Goal: Task Accomplishment & Management: Use online tool/utility

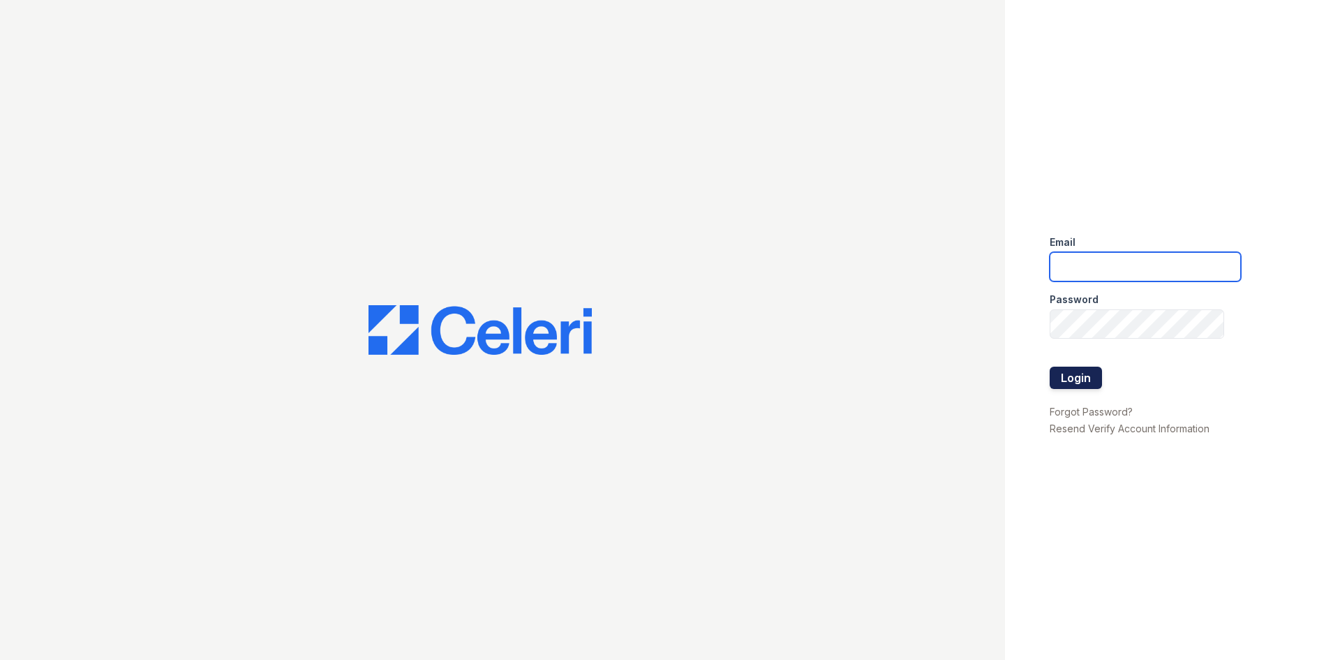
type input "arriveminnetonka@trinity-pm.com"
click at [1073, 375] on button "Login" at bounding box center [1076, 377] width 52 height 22
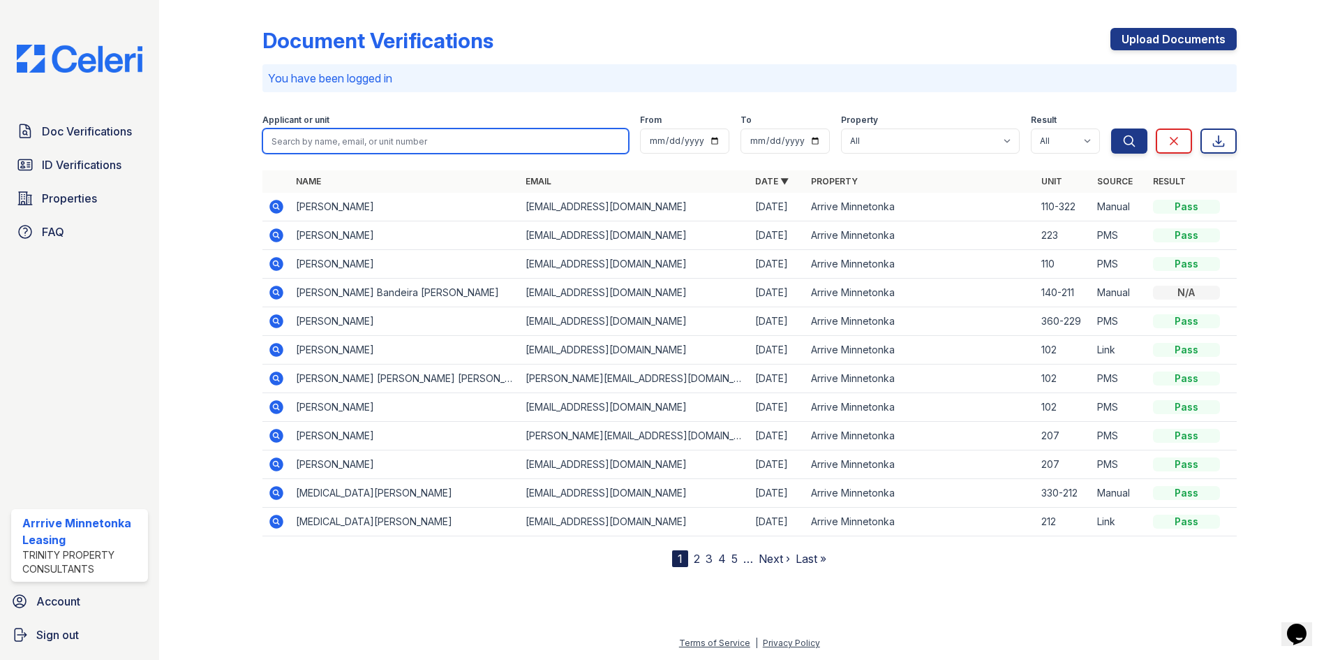
click at [337, 143] on input "search" at bounding box center [445, 140] width 366 height 25
type input "Paige"
click at [1111, 128] on button "Search" at bounding box center [1129, 140] width 36 height 25
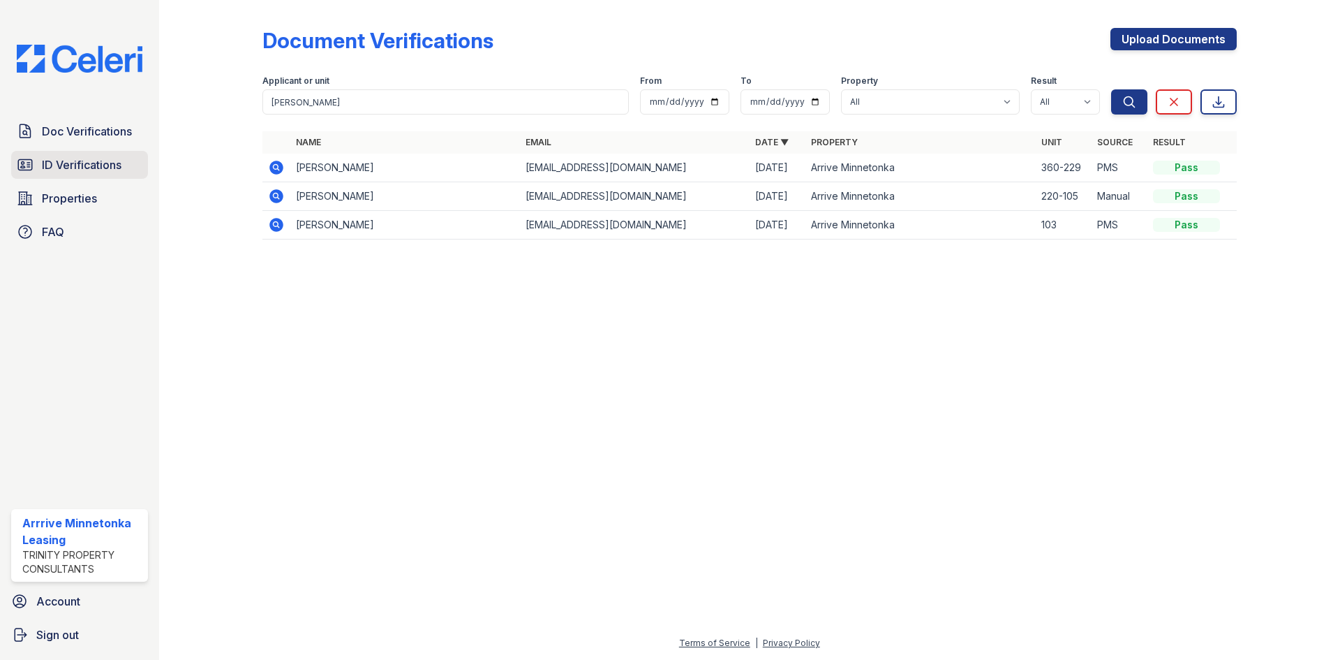
click at [97, 165] on span "ID Verifications" at bounding box center [82, 164] width 80 height 17
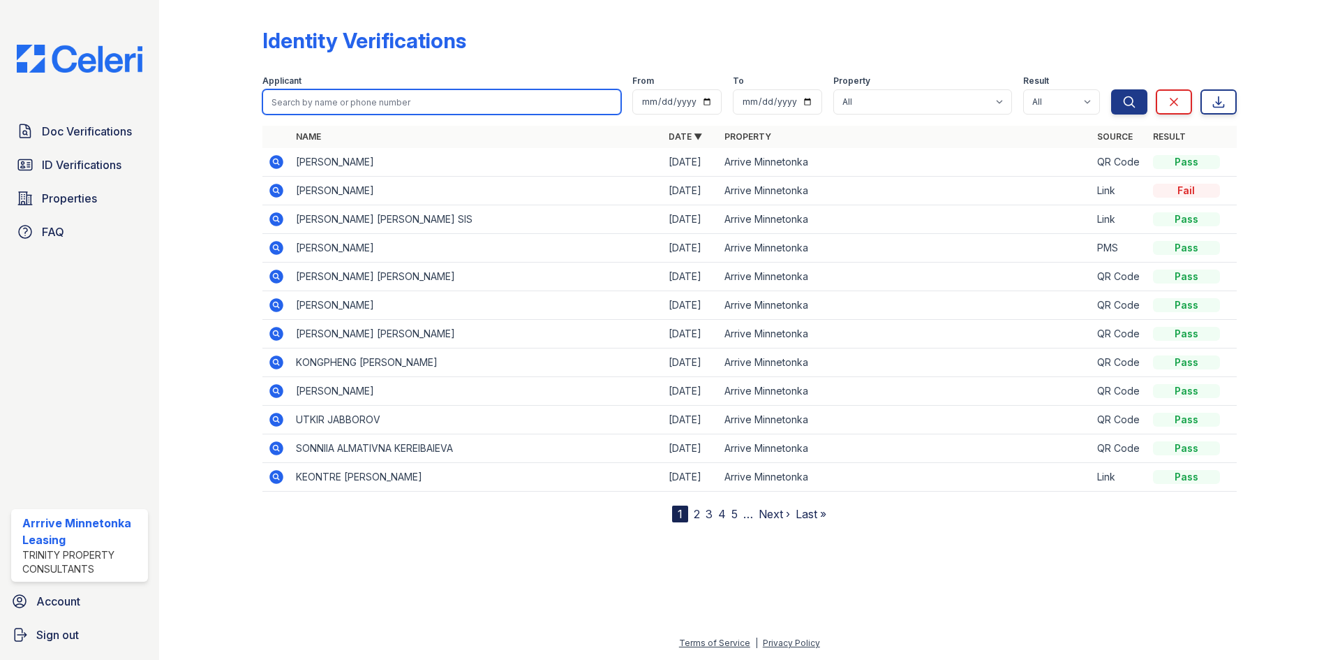
click at [351, 103] on input "search" at bounding box center [441, 101] width 359 height 25
type input "Paige"
click at [1111, 89] on button "Search" at bounding box center [1129, 101] width 36 height 25
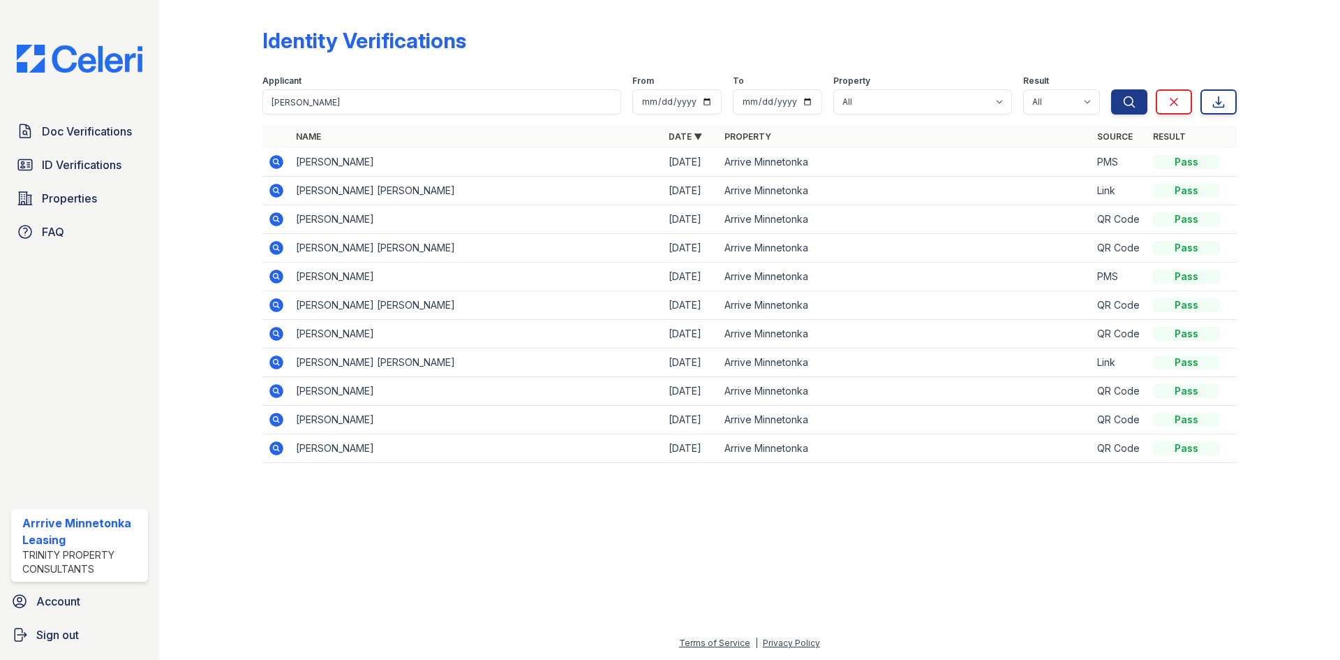
click at [274, 163] on icon at bounding box center [276, 162] width 14 height 14
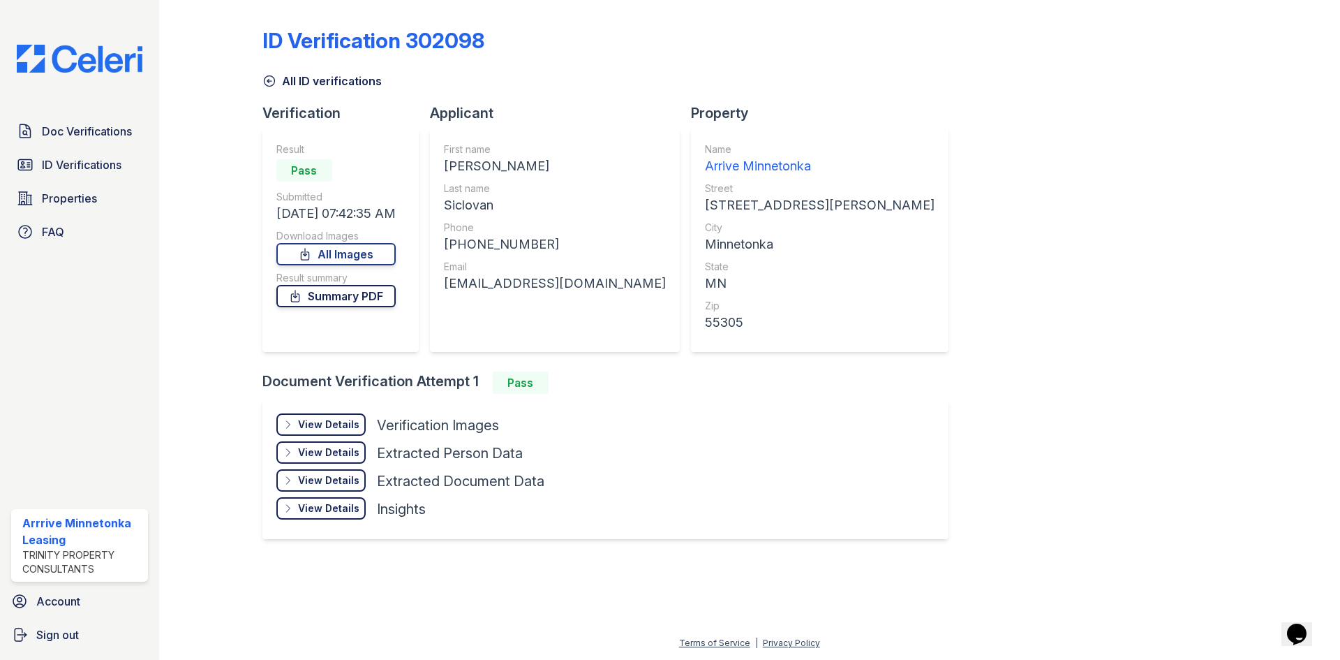
click at [335, 292] on link "Summary PDF" at bounding box center [335, 296] width 119 height 22
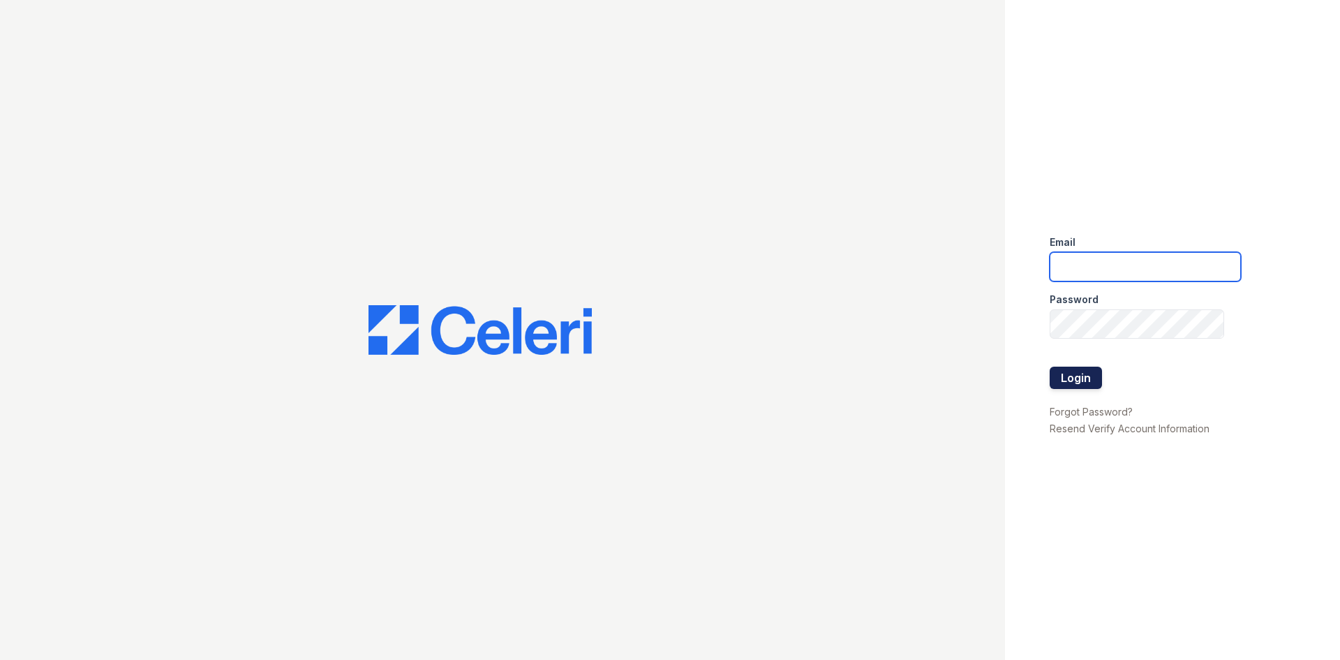
type input "[EMAIL_ADDRESS][DOMAIN_NAME]"
click at [1063, 374] on button "Login" at bounding box center [1076, 377] width 52 height 22
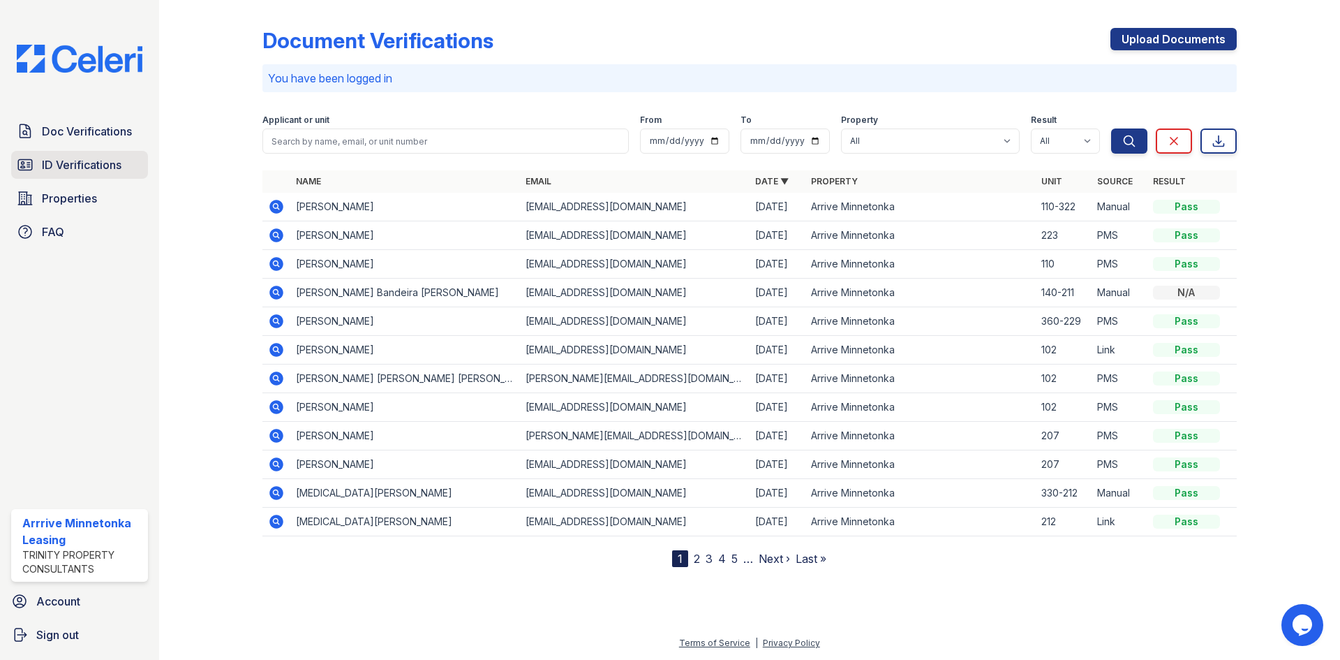
drag, startPoint x: 82, startPoint y: 167, endPoint x: 147, endPoint y: 167, distance: 65.6
click at [82, 167] on span "ID Verifications" at bounding box center [82, 164] width 80 height 17
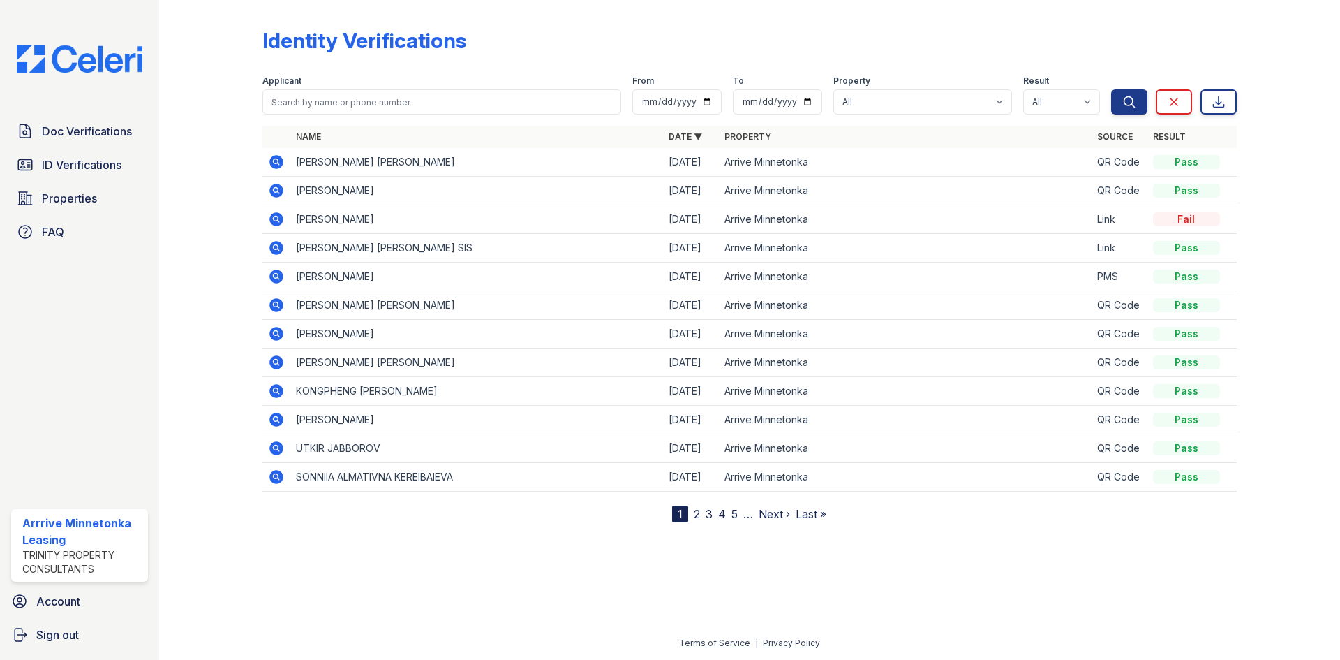
click at [276, 198] on icon at bounding box center [276, 190] width 17 height 17
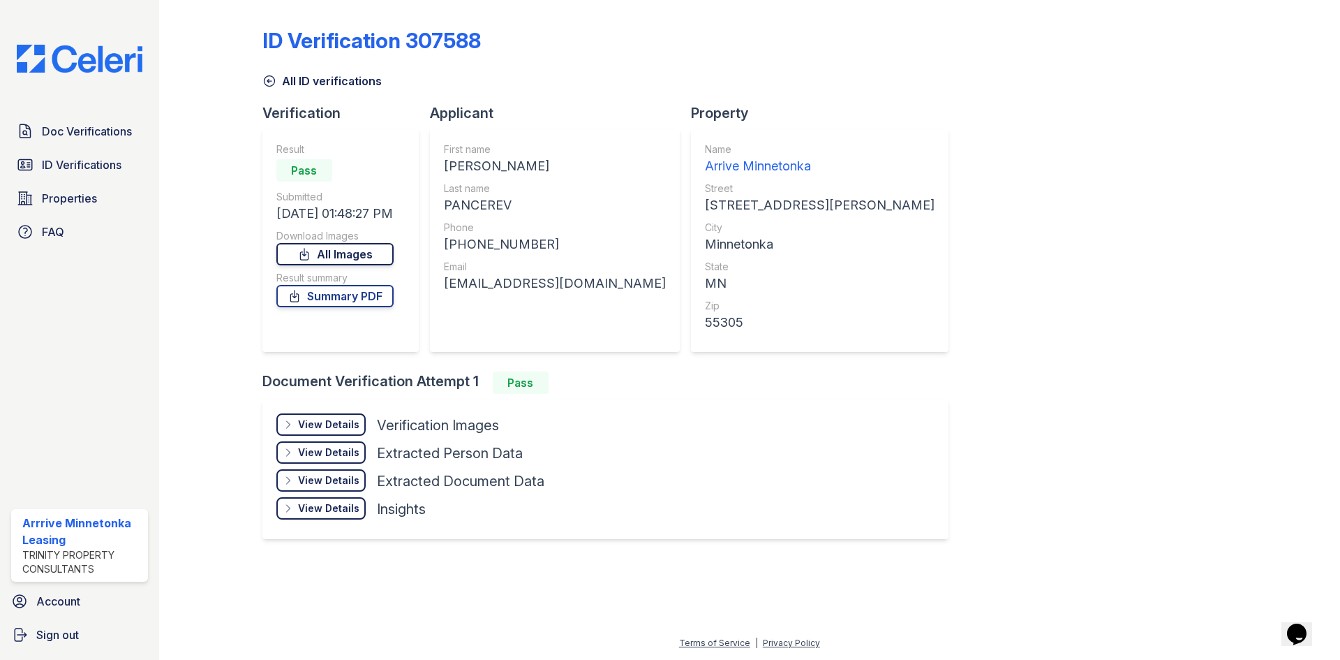
click at [350, 253] on link "All Images" at bounding box center [334, 254] width 117 height 22
click at [341, 297] on link "Summary PDF" at bounding box center [334, 296] width 117 height 22
click at [87, 173] on span "ID Verifications" at bounding box center [82, 164] width 80 height 17
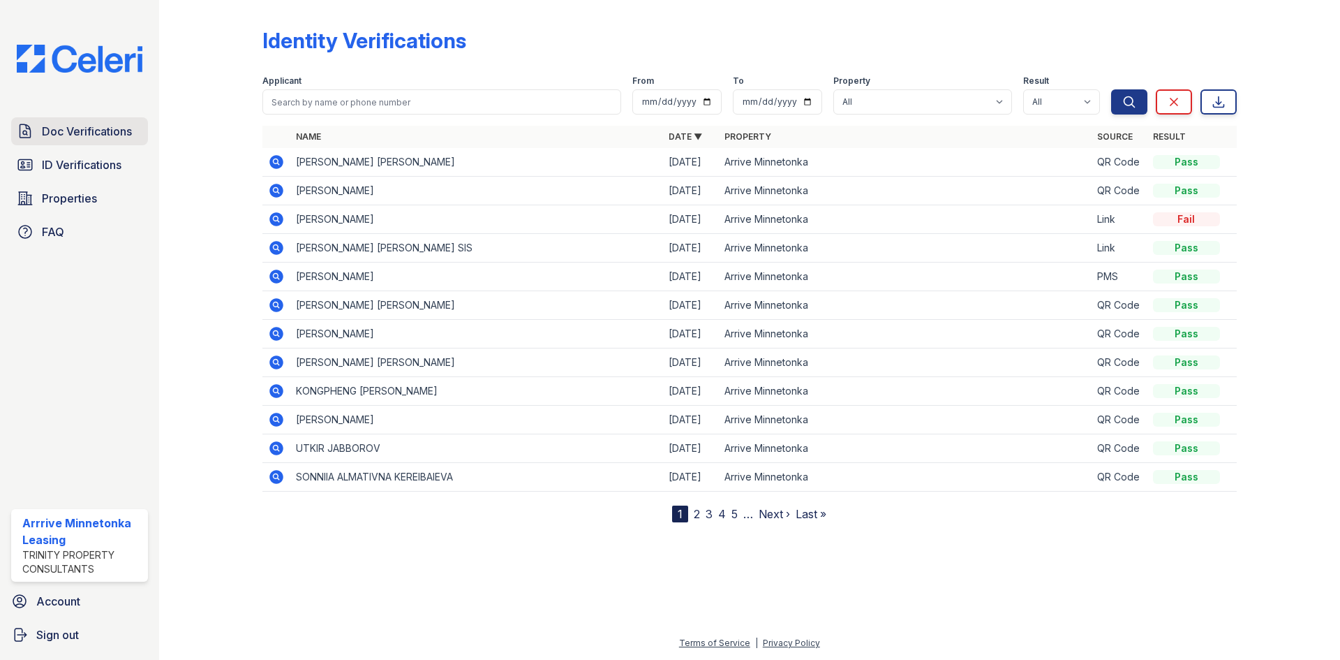
click at [70, 135] on span "Doc Verifications" at bounding box center [87, 131] width 90 height 17
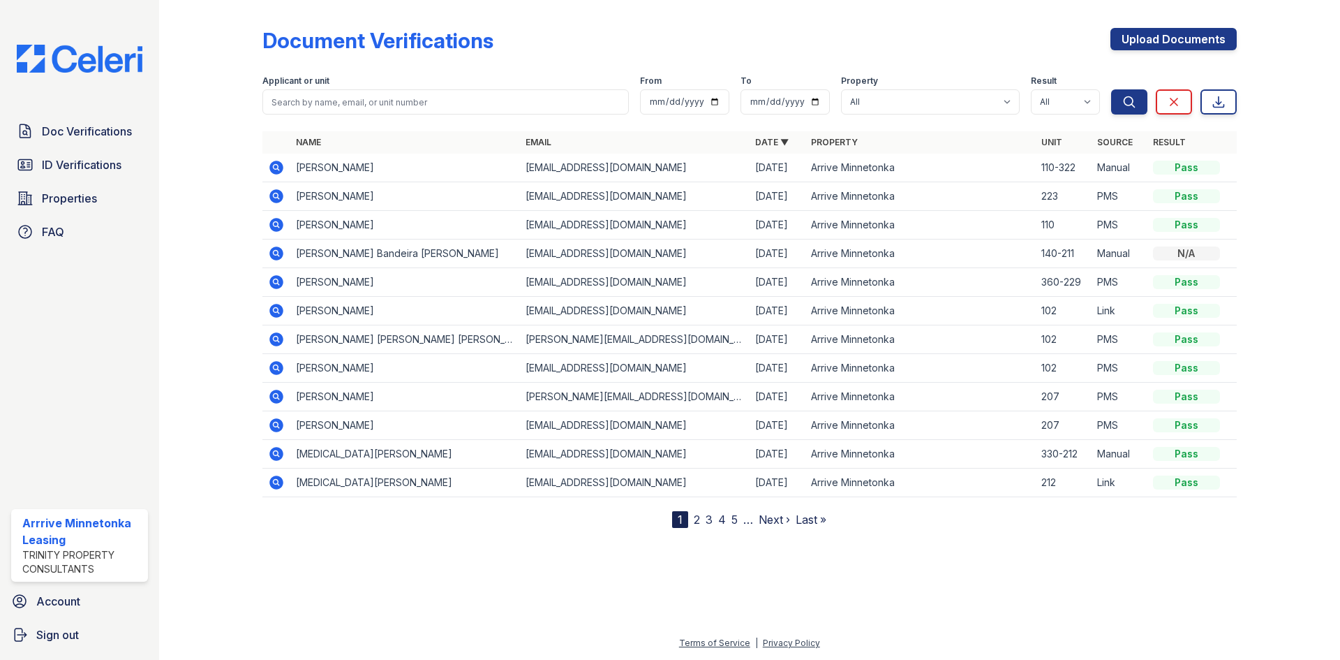
click at [280, 166] on icon at bounding box center [276, 168] width 14 height 14
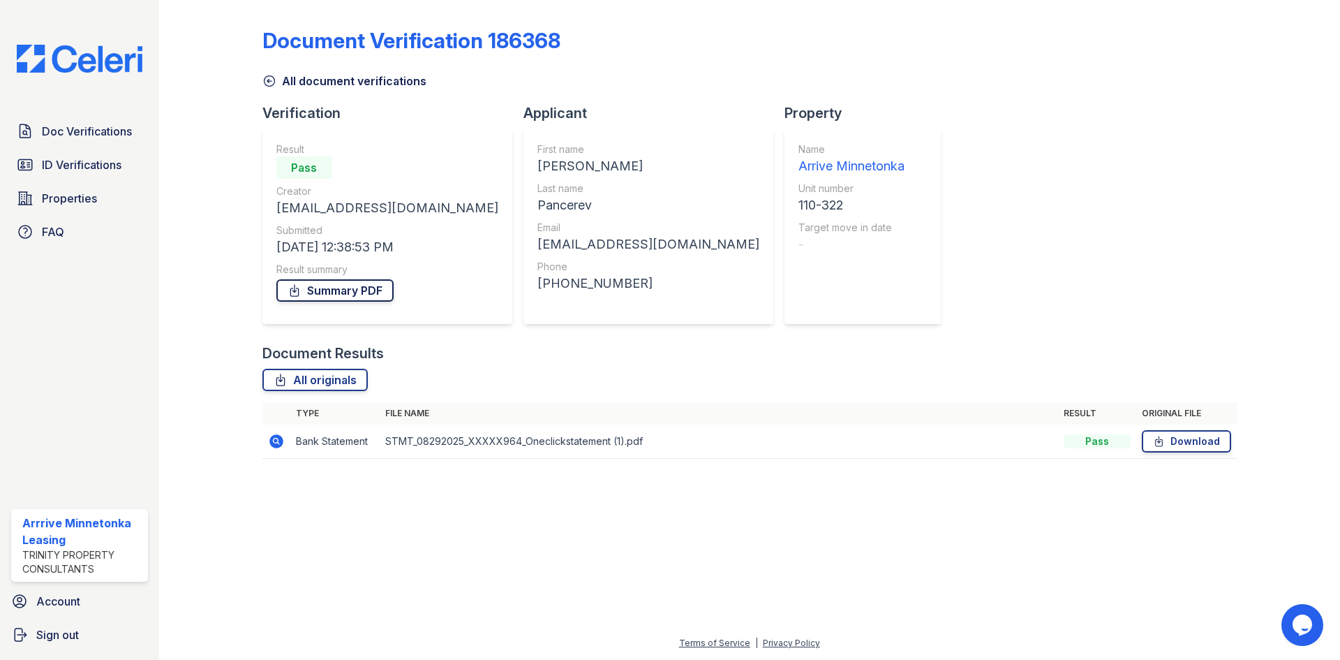
drag, startPoint x: 319, startPoint y: 294, endPoint x: 381, endPoint y: 285, distance: 62.8
click at [320, 294] on link "Summary PDF" at bounding box center [334, 290] width 117 height 22
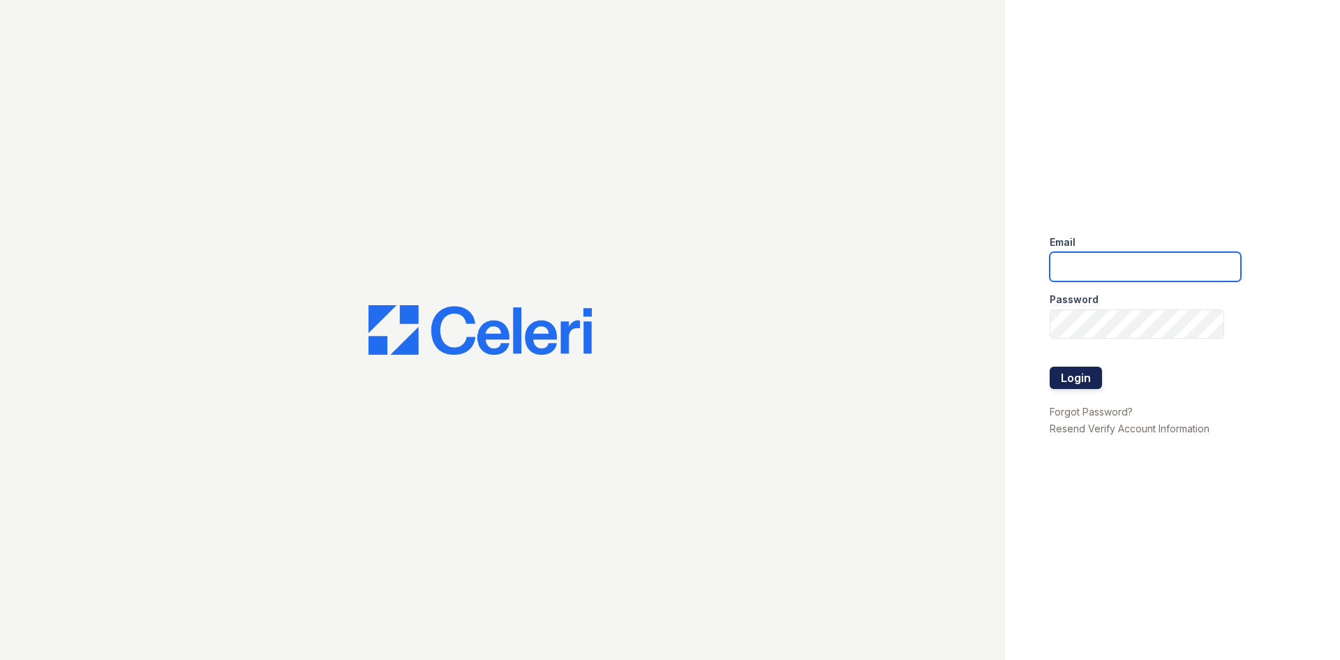
type input "arriveminnetonka@trinity-pm.com"
click at [1067, 381] on button "Login" at bounding box center [1076, 377] width 52 height 22
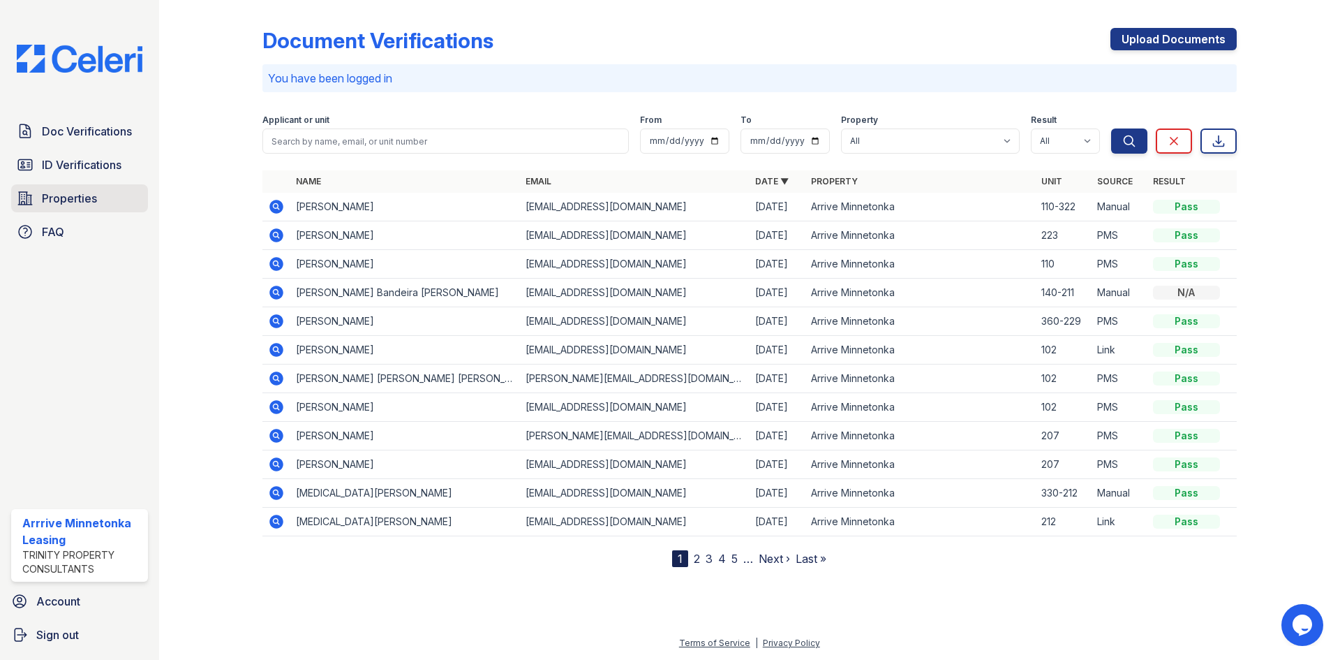
click at [70, 201] on span "Properties" at bounding box center [69, 198] width 55 height 17
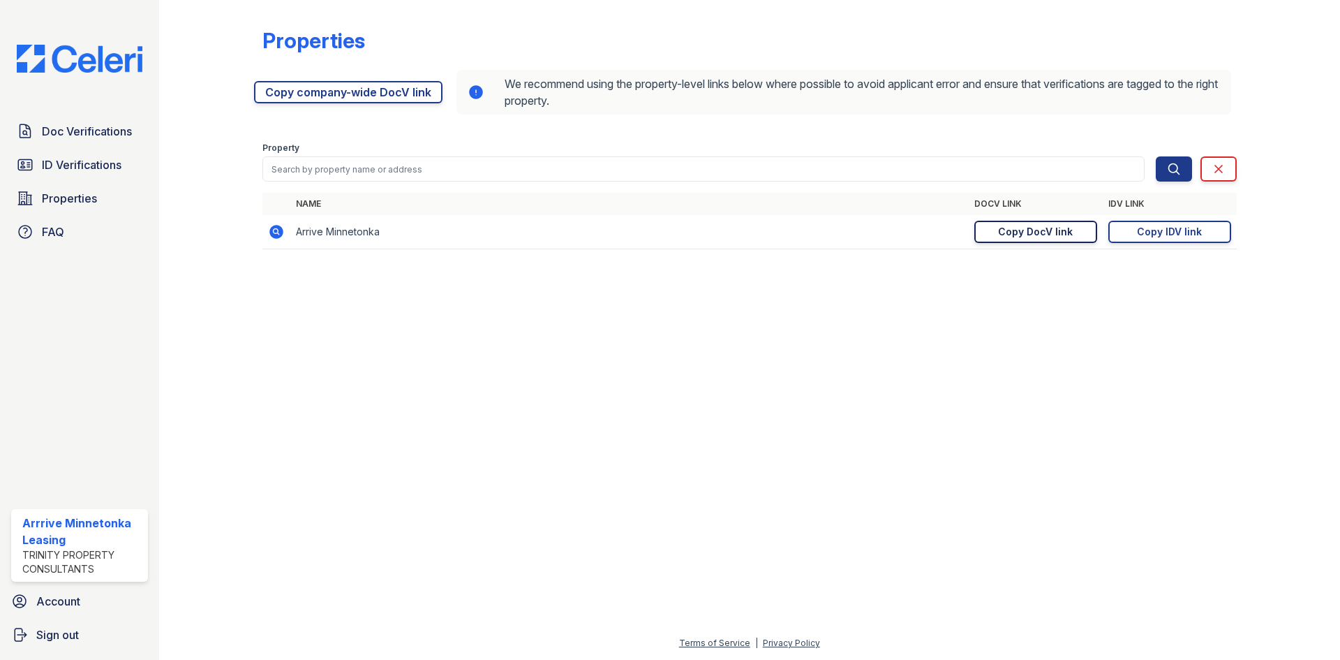
click at [1004, 238] on div "Copy DocV link" at bounding box center [1035, 232] width 75 height 14
